Goal: Task Accomplishment & Management: Manage account settings

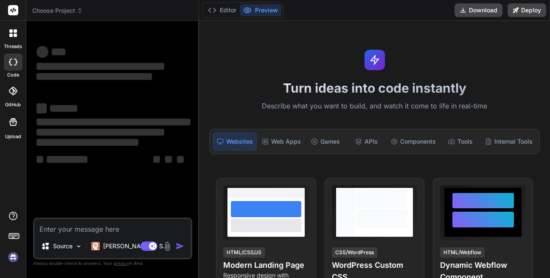
click at [123, 231] on textarea at bounding box center [112, 226] width 157 height 15
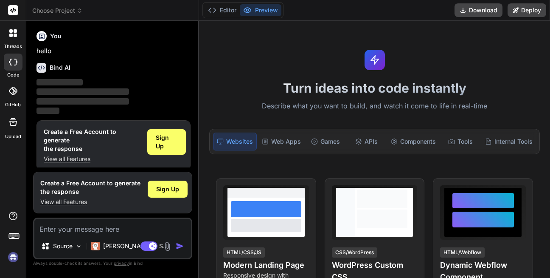
scroll to position [7, 0]
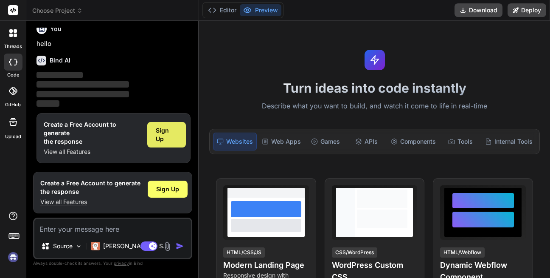
click at [169, 138] on span "Sign Up" at bounding box center [167, 134] width 22 height 17
type textarea "x"
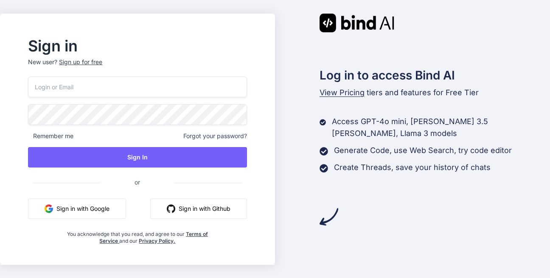
click at [91, 90] on input "email" at bounding box center [137, 86] width 219 height 21
type input "[EMAIL_ADDRESS][DEMOGRAPHIC_DATA][DOMAIN_NAME]"
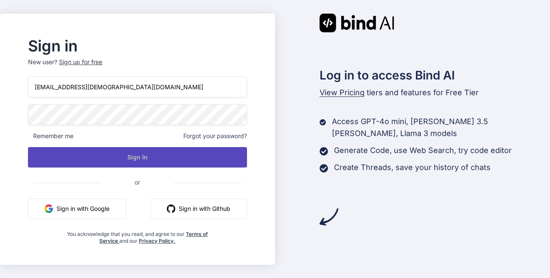
click at [149, 158] on button "Sign In" at bounding box center [137, 157] width 219 height 20
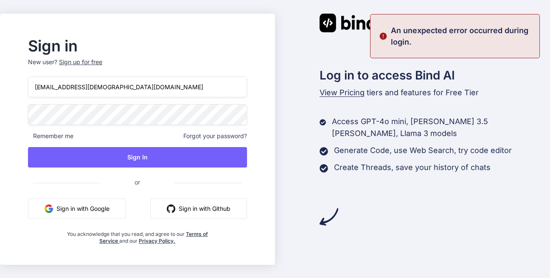
click at [99, 89] on input "man123@yopmail.com" at bounding box center [137, 86] width 219 height 21
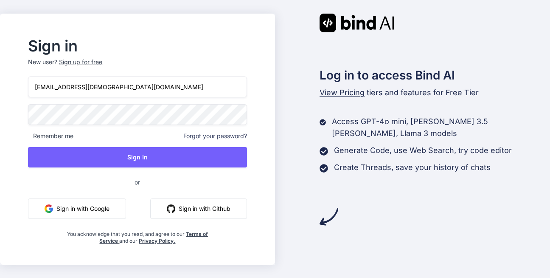
click at [99, 89] on input "man123@yopmail.com" at bounding box center [137, 86] width 219 height 21
click at [98, 88] on input "man123@yopmail.com" at bounding box center [137, 86] width 219 height 21
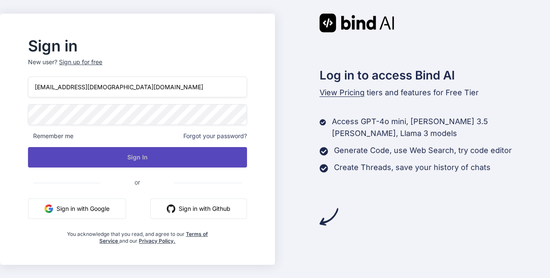
click at [146, 155] on button "Sign In" at bounding box center [137, 157] width 219 height 20
click at [149, 162] on button "Sign In" at bounding box center [137, 157] width 219 height 20
click at [159, 148] on button "Sign In" at bounding box center [137, 157] width 219 height 20
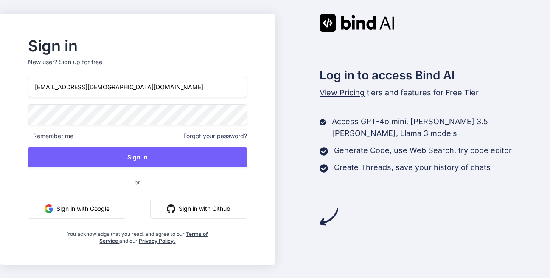
click at [41, 135] on span "Remember me" at bounding box center [50, 136] width 45 height 8
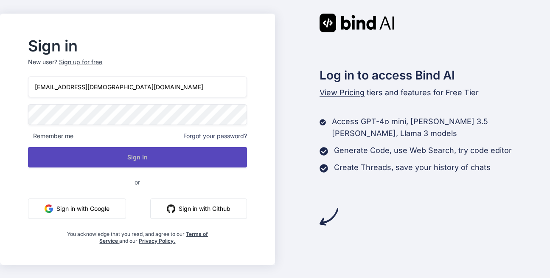
click at [156, 157] on button "Sign In" at bounding box center [137, 157] width 219 height 20
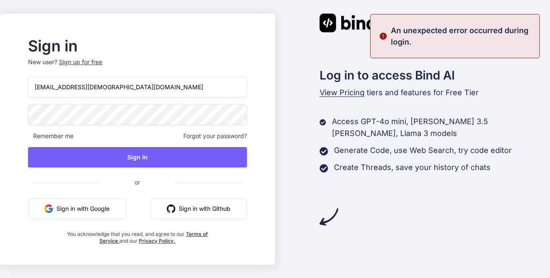
click at [198, 138] on span "Forgot your password?" at bounding box center [215, 136] width 64 height 8
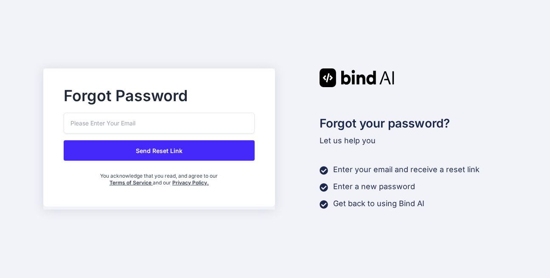
click at [131, 127] on input "email" at bounding box center [159, 123] width 191 height 21
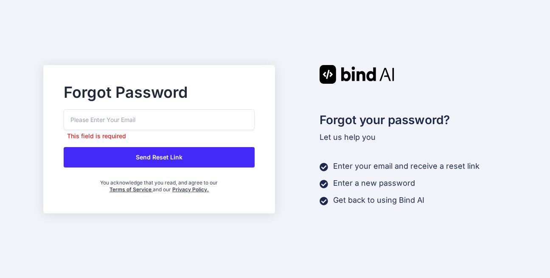
click at [148, 155] on button "Send Reset Link" at bounding box center [159, 157] width 191 height 20
click at [169, 156] on button "Send Reset Link" at bounding box center [159, 157] width 191 height 20
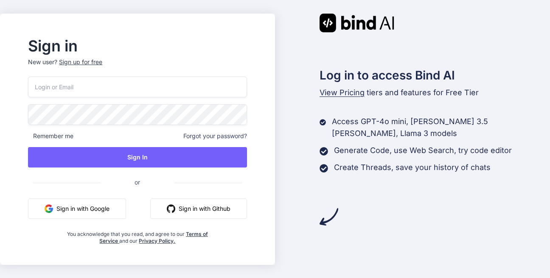
click at [90, 88] on input "email" at bounding box center [137, 86] width 219 height 21
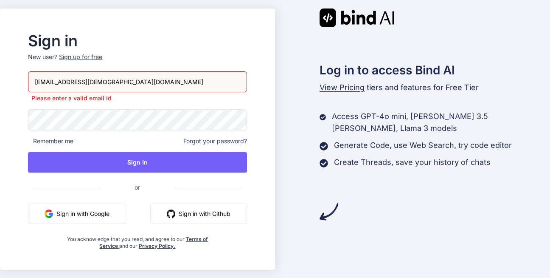
type input "man123@yopmail.com"
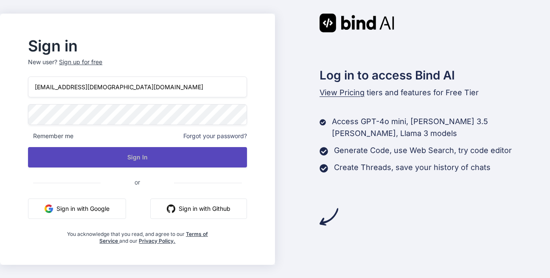
click at [107, 151] on button "Sign In" at bounding box center [137, 157] width 219 height 20
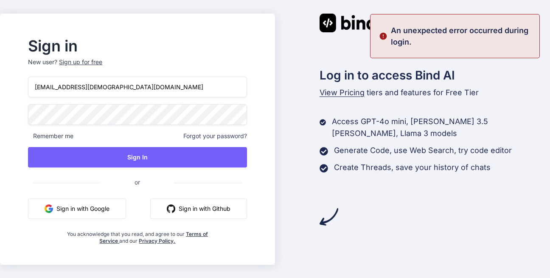
click at [234, 136] on span "Forgot your password?" at bounding box center [215, 136] width 64 height 8
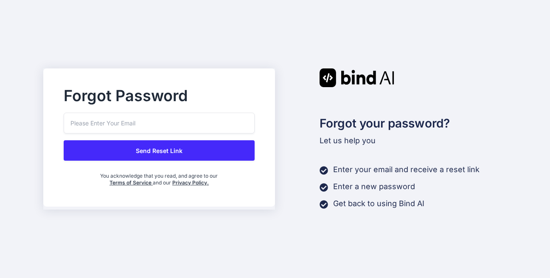
click at [157, 148] on button "Send Reset Link" at bounding box center [159, 150] width 191 height 20
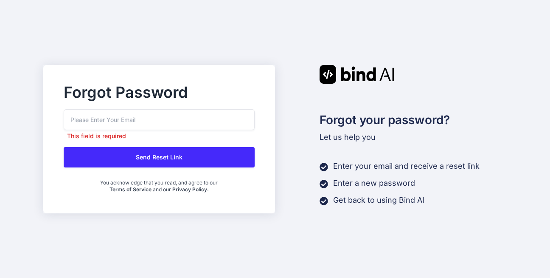
click at [166, 153] on button "Send Reset Link" at bounding box center [159, 157] width 191 height 20
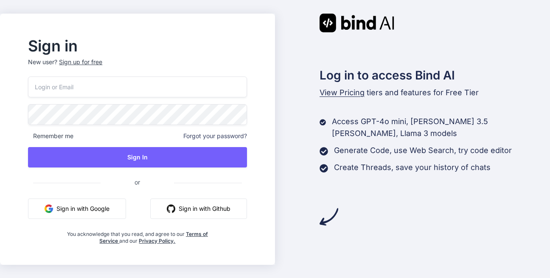
click at [104, 89] on input "email" at bounding box center [137, 86] width 219 height 21
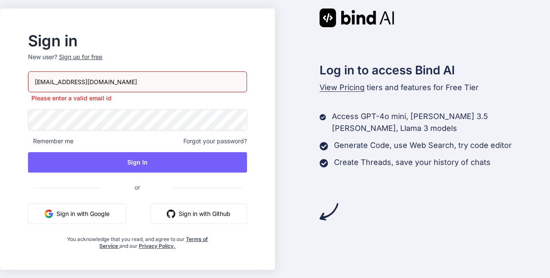
type input "golukr703328@gmail.com"
click at [109, 126] on div "golukr703328@gmail.com Please enter a valid email id Remember me Forgot your pa…" at bounding box center [137, 160] width 219 height 178
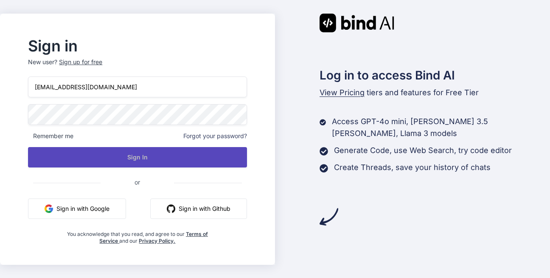
click at [131, 150] on button "Sign In" at bounding box center [137, 157] width 219 height 20
click at [144, 162] on button "Sign In" at bounding box center [137, 157] width 219 height 20
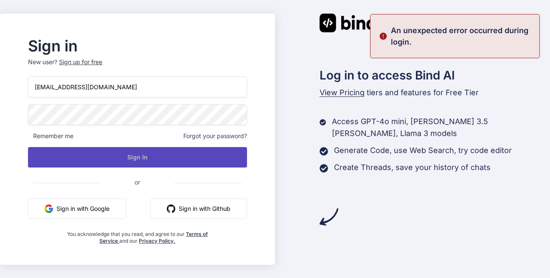
click at [144, 162] on button "Sign In" at bounding box center [137, 157] width 219 height 20
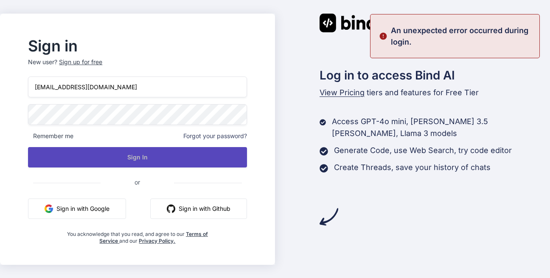
click at [144, 162] on button "Sign In" at bounding box center [137, 157] width 219 height 20
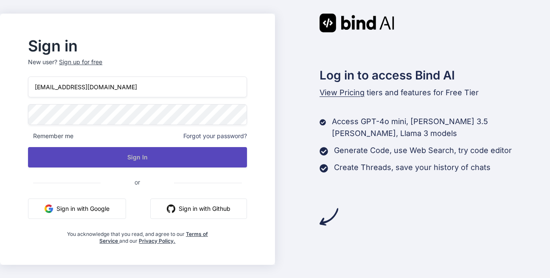
click at [149, 159] on button "Sign In" at bounding box center [137, 157] width 219 height 20
